Goal: Information Seeking & Learning: Learn about a topic

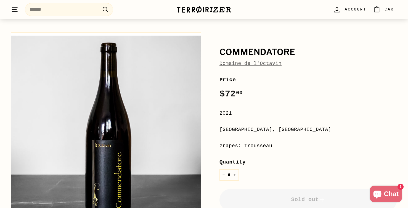
scroll to position [51, 0]
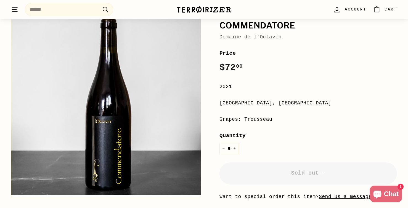
click at [259, 120] on div "Grapes: Trousseau" at bounding box center [309, 120] width 178 height 8
copy div "Trousseau"
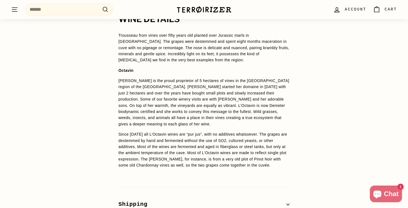
scroll to position [389, 0]
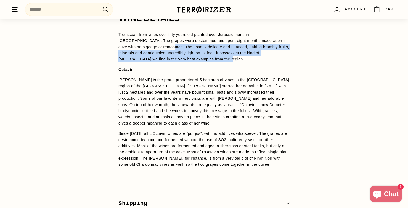
drag, startPoint x: 142, startPoint y: 48, endPoint x: 193, endPoint y: 57, distance: 51.5
click at [193, 57] on p "Trousseau from vines over fifty years old planted over Jurassic marls in [GEOGR…" at bounding box center [204, 47] width 171 height 31
copy span "The nose is delicate and nuanced, pairing brambly fruits, minerals and gentle s…"
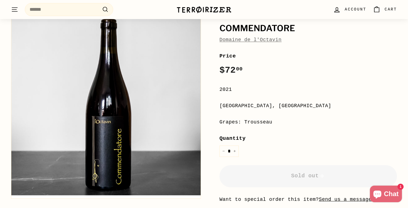
scroll to position [0, 0]
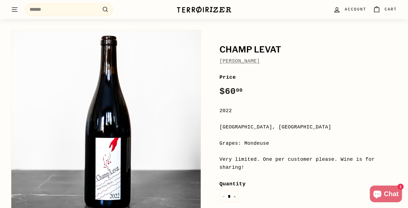
scroll to position [58, 0]
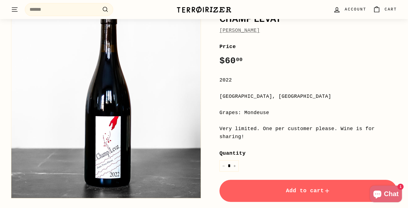
click at [255, 114] on div "Grapes: Mondeuse" at bounding box center [309, 113] width 178 height 8
copy div "Mondeuse"
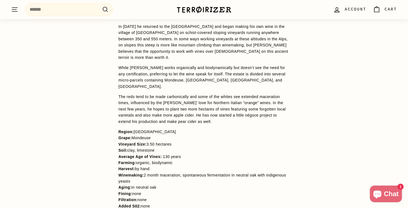
scroll to position [471, 0]
click at [143, 129] on span "Savoie" at bounding box center [155, 131] width 42 height 4
copy span "Savoie"
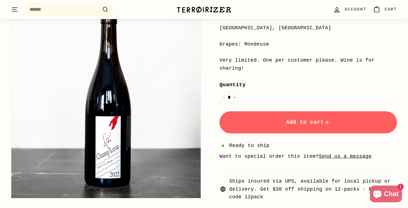
scroll to position [128, 0]
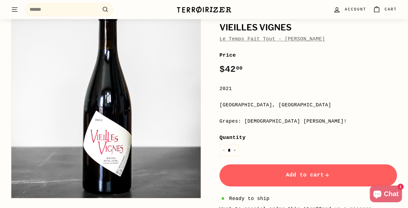
scroll to position [50, 0]
drag, startPoint x: 219, startPoint y: 105, endPoint x: 281, endPoint y: 105, distance: 61.9
click at [281, 105] on div "Languedoc-Roussillon, France" at bounding box center [309, 105] width 178 height 8
copy div "Languedoc-Roussillon"
drag, startPoint x: 245, startPoint y: 121, endPoint x: 309, endPoint y: 121, distance: 63.6
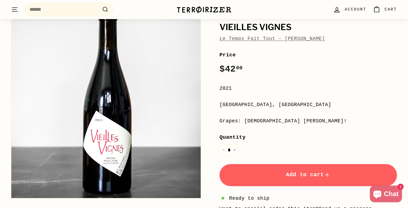
click at [309, 121] on div "Grapes: 100-year-old Carignan!" at bounding box center [309, 121] width 178 height 8
copy div "100-year-old Carignan"
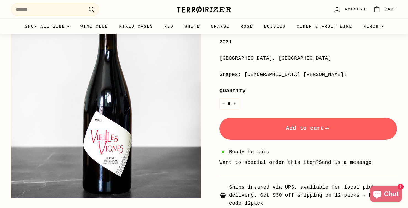
scroll to position [0, 0]
